Goal: Task Accomplishment & Management: Complete application form

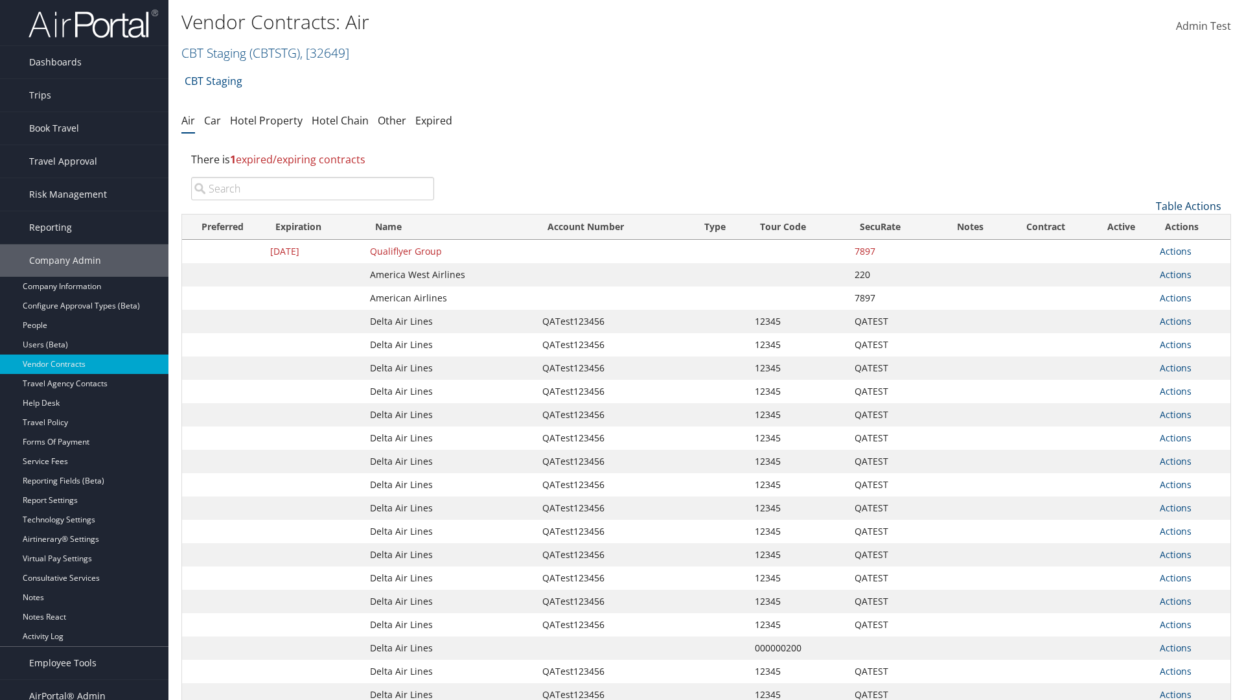
click at [1189, 206] on link "Table Actions" at bounding box center [1188, 206] width 65 height 14
click at [1145, 226] on link "Create New Contract" at bounding box center [1145, 226] width 170 height 22
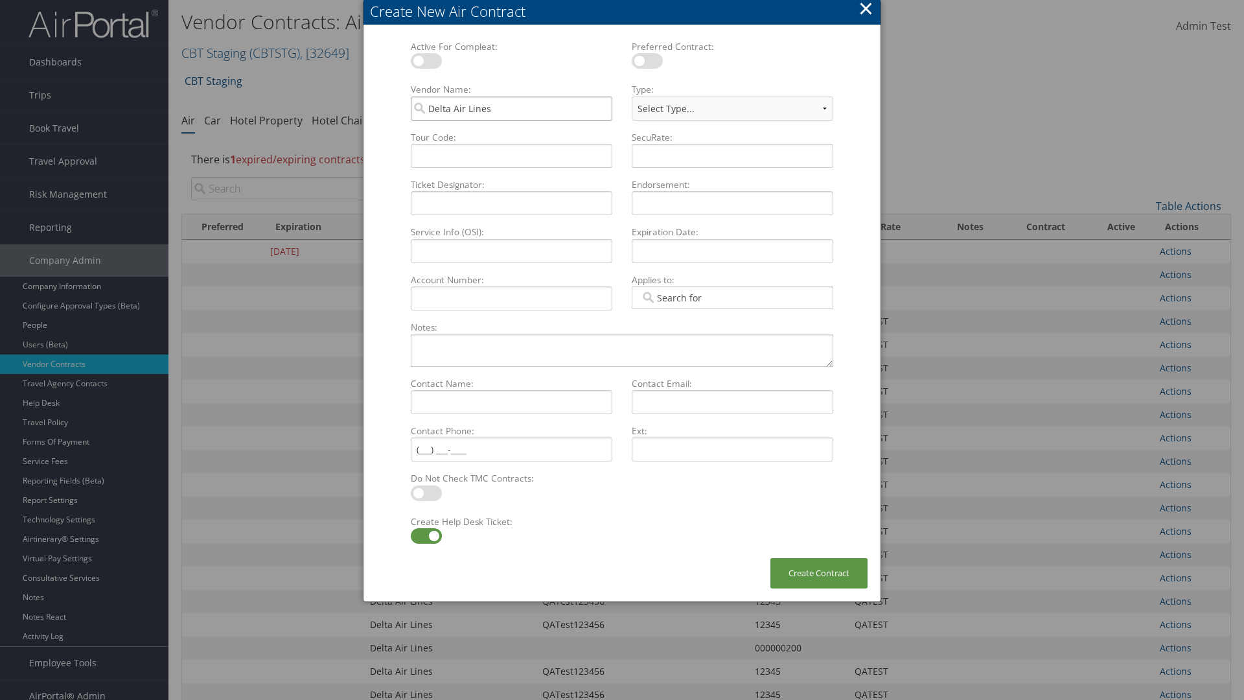
type input "Delta Air Lines"
select select "[object Object]"
type input "QATest123456"
type input "12345"
type input "QATEST"
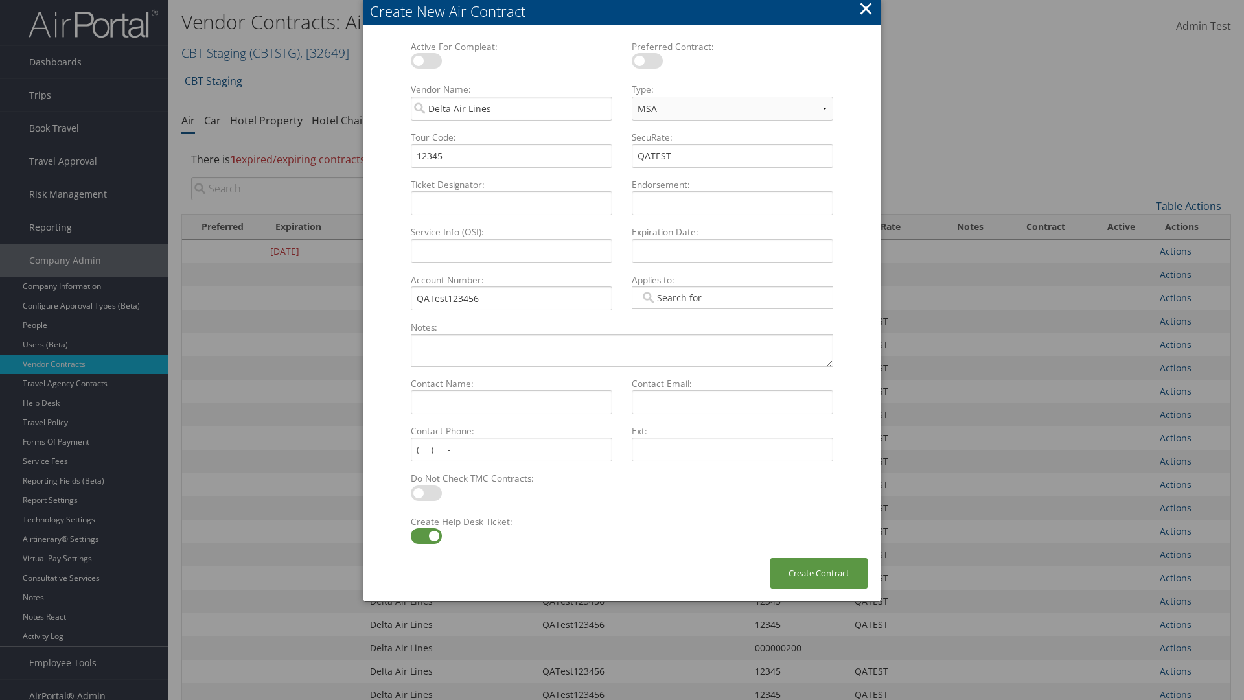
click at [426, 536] on label at bounding box center [426, 536] width 31 height 16
click at [426, 536] on input "checkbox" at bounding box center [421, 538] width 8 height 8
checkbox input "false"
type textarea "QA Testing"
click at [819, 573] on button "Create Contract" at bounding box center [819, 573] width 97 height 30
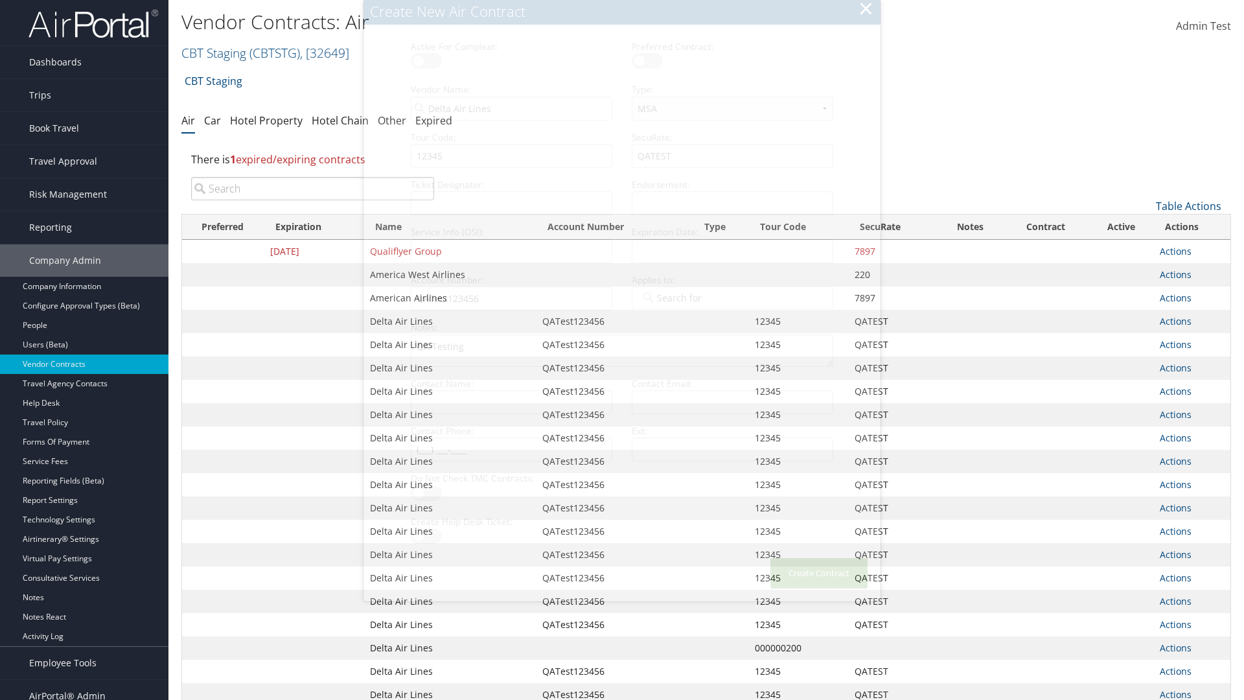
click at [312, 189] on input "search" at bounding box center [312, 188] width 243 height 23
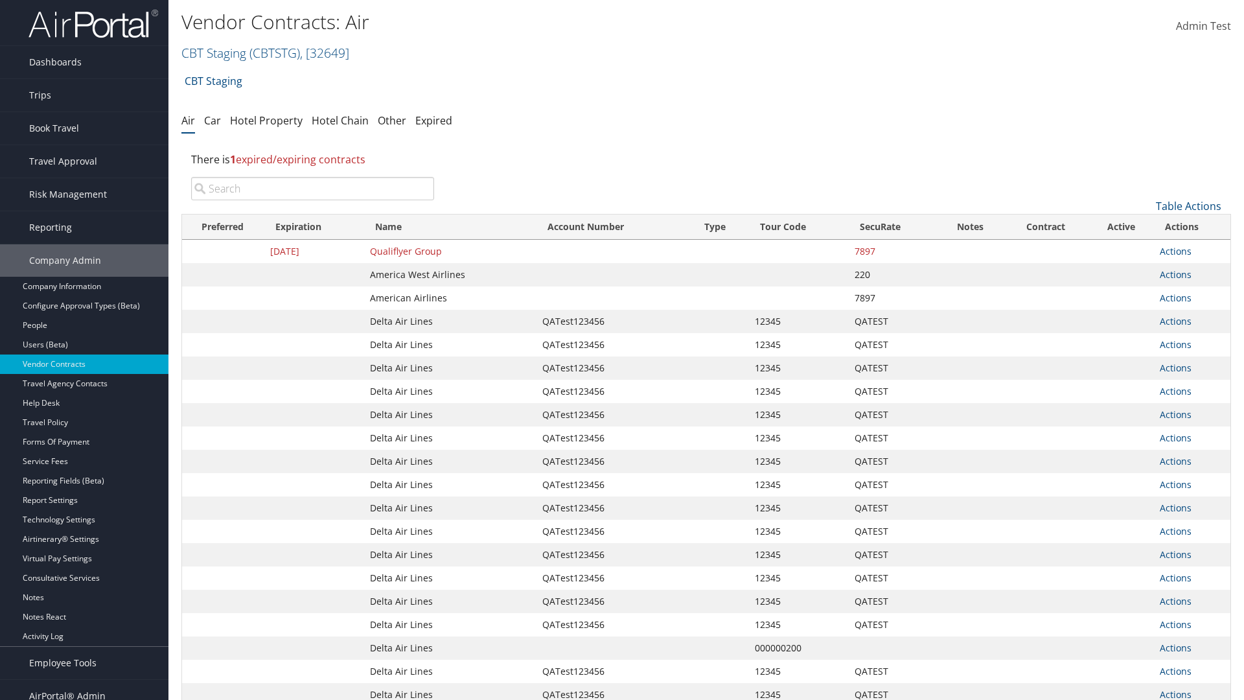
type input "QATest123456"
